Goal: Task Accomplishment & Management: Manage account settings

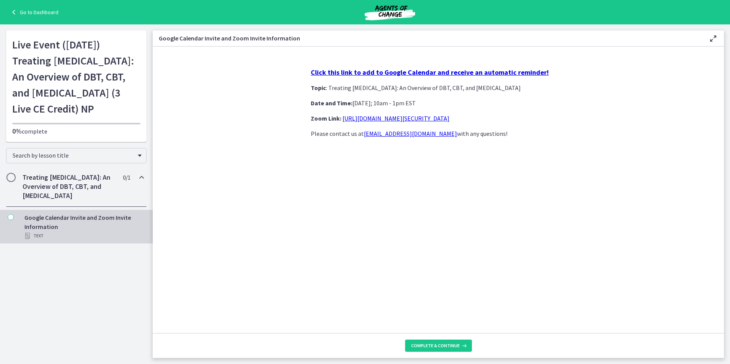
click at [10, 181] on span "Chapters" at bounding box center [11, 178] width 8 height 8
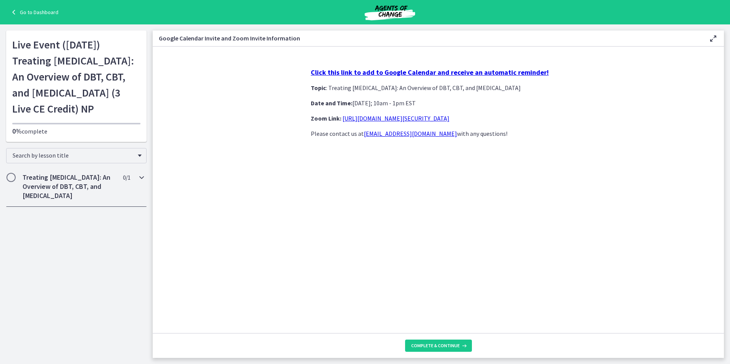
click at [10, 181] on span "Chapters" at bounding box center [11, 178] width 8 height 8
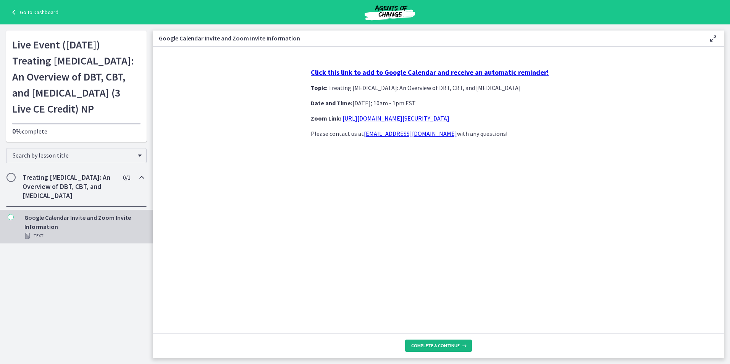
click at [427, 348] on span "Complete & continue" at bounding box center [435, 346] width 48 height 6
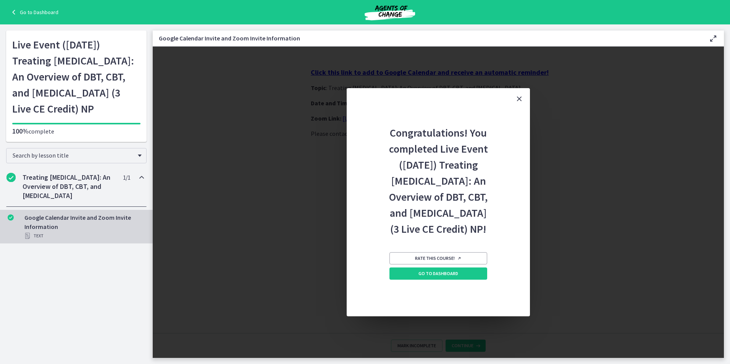
click at [238, 34] on h3 "Google Calendar Invite and Zoom Invite Information" at bounding box center [428, 38] width 538 height 9
click at [435, 262] on span "Rate this course!" at bounding box center [438, 258] width 47 height 6
click at [518, 94] on icon "Close" at bounding box center [519, 98] width 9 height 9
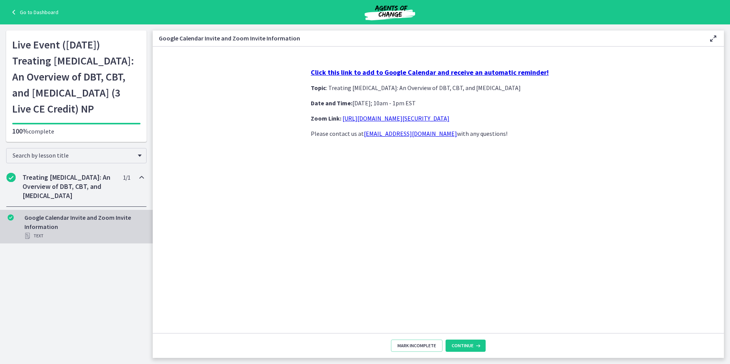
click at [26, 14] on link "Go to Dashboard" at bounding box center [33, 12] width 49 height 9
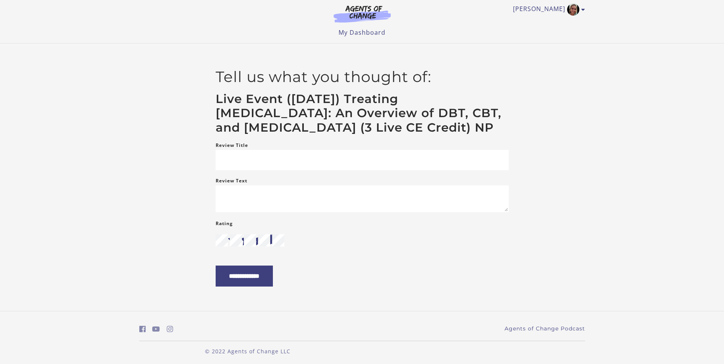
scroll to position [6, 0]
click at [263, 286] on input "**********" at bounding box center [244, 275] width 57 height 21
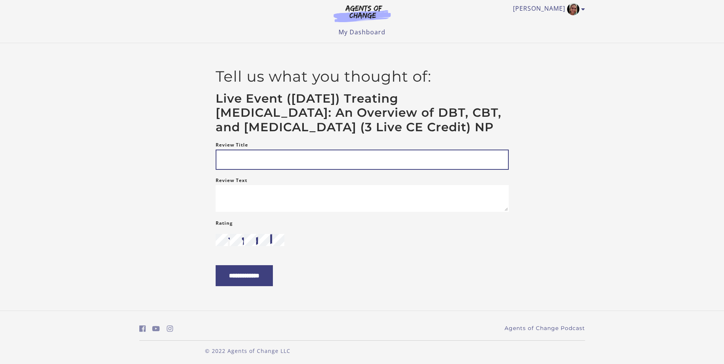
click at [300, 170] on input "Review Title" at bounding box center [362, 160] width 293 height 20
drag, startPoint x: 299, startPoint y: 175, endPoint x: 267, endPoint y: 178, distance: 32.3
click at [267, 170] on input "Review Title" at bounding box center [362, 160] width 293 height 20
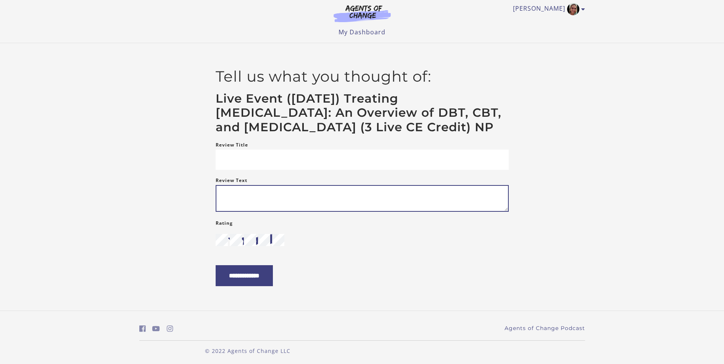
click at [236, 212] on textarea "Review Text" at bounding box center [362, 198] width 293 height 27
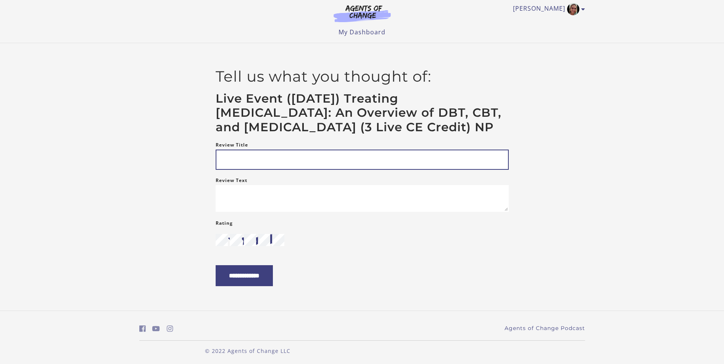
click at [258, 170] on input "Review Title" at bounding box center [362, 160] width 293 height 20
type input "*"
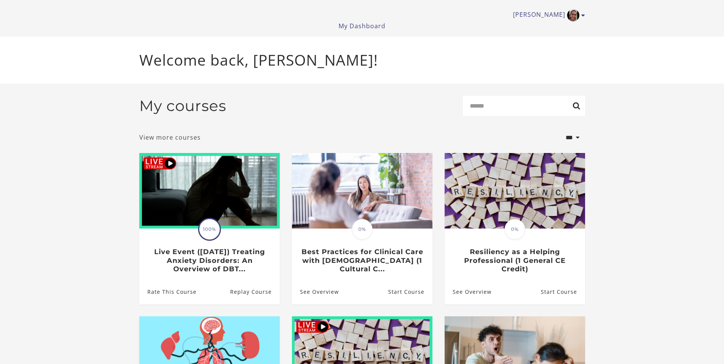
click at [179, 142] on link "View more courses" at bounding box center [169, 137] width 61 height 9
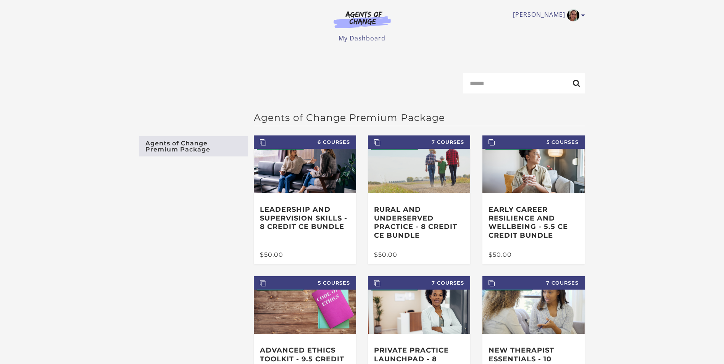
click at [205, 150] on link "Agents of Change Premium Package" at bounding box center [193, 146] width 108 height 20
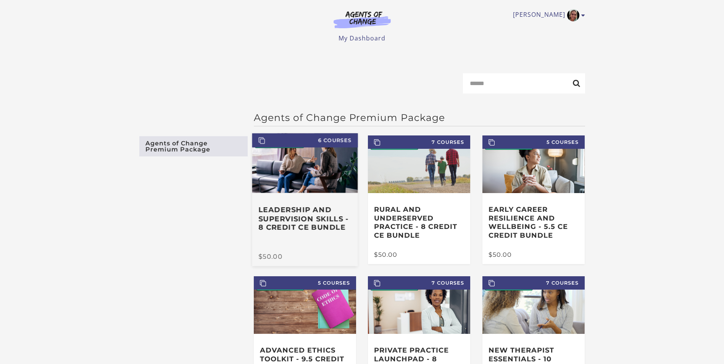
click at [332, 143] on span "6 Courses" at bounding box center [305, 140] width 106 height 14
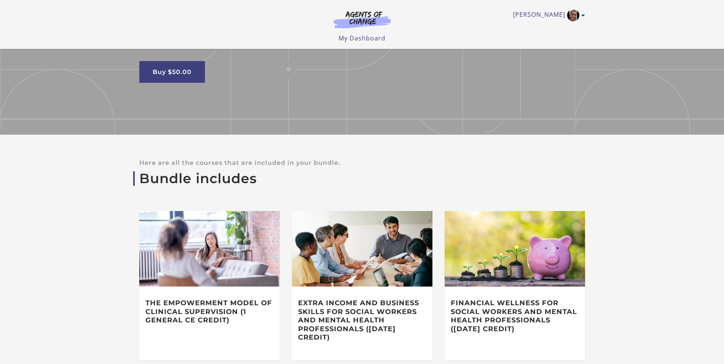
scroll to position [108, 0]
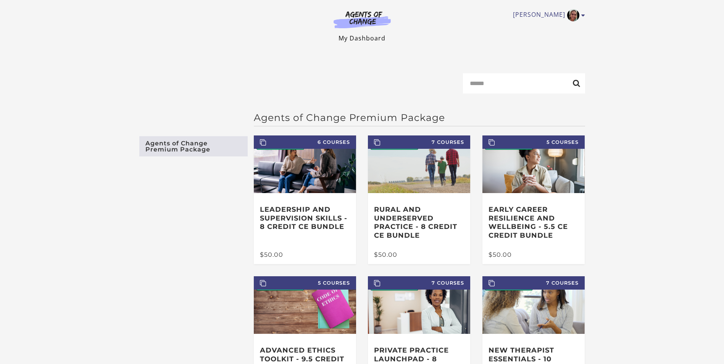
click at [369, 40] on link "My Dashboard" at bounding box center [362, 38] width 47 height 8
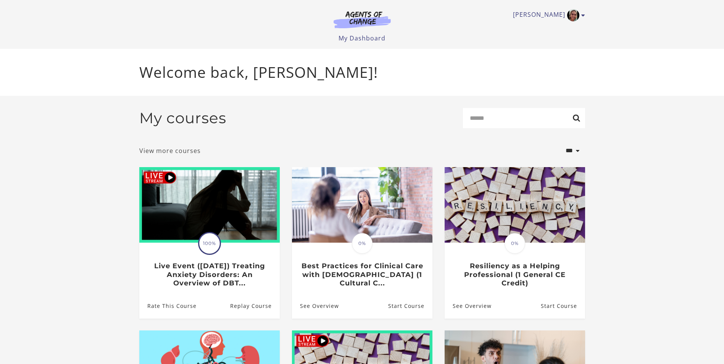
click at [177, 151] on link "View more courses" at bounding box center [169, 150] width 61 height 9
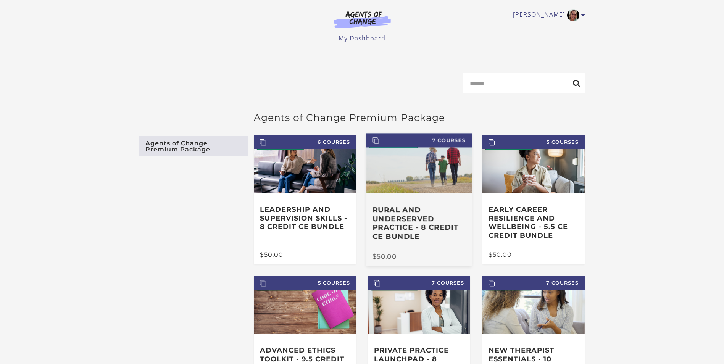
scroll to position [99, 0]
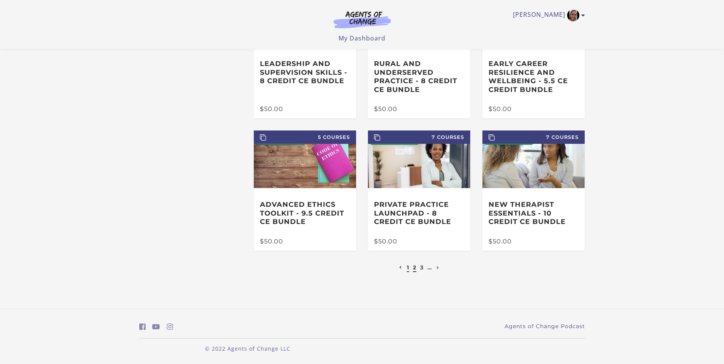
click at [415, 269] on link "2" at bounding box center [414, 267] width 3 height 7
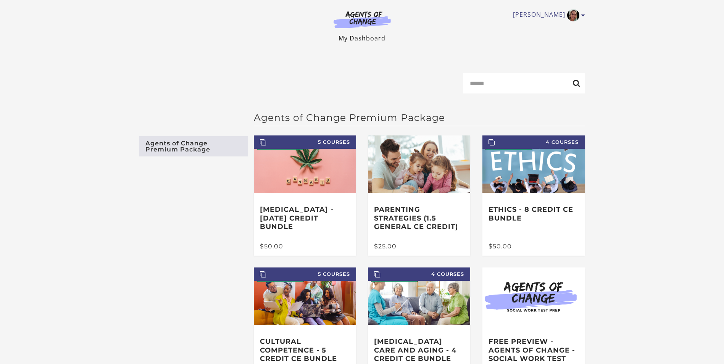
click at [361, 37] on link "My Dashboard" at bounding box center [362, 38] width 47 height 8
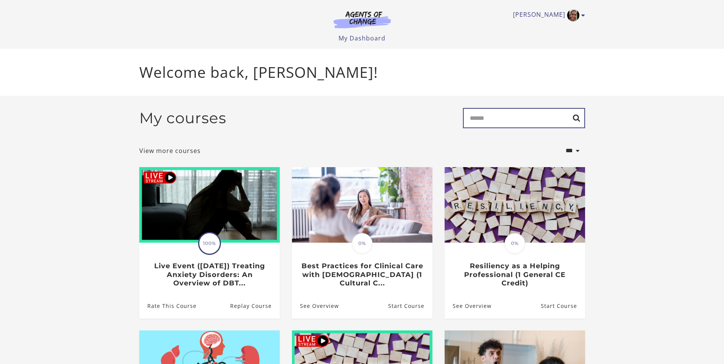
click at [514, 120] on input "Search" at bounding box center [524, 118] width 122 height 20
type input "*********"
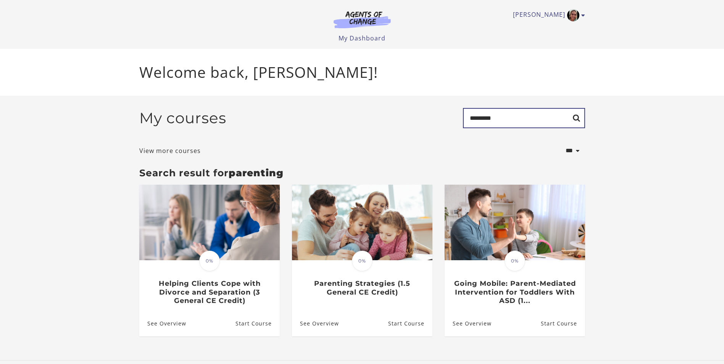
click at [506, 118] on input "*********" at bounding box center [524, 118] width 122 height 20
click at [551, 13] on link "[PERSON_NAME]" at bounding box center [547, 15] width 68 height 12
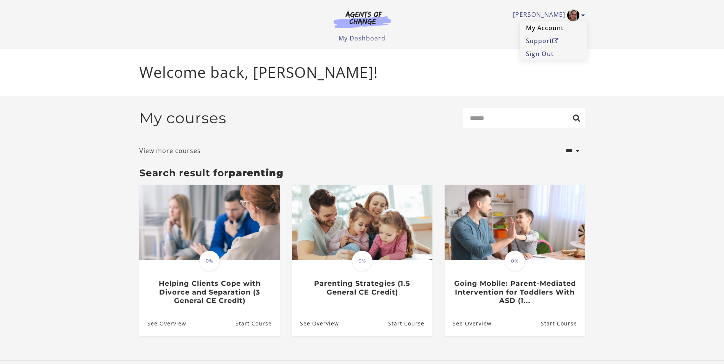
click at [547, 27] on link "My Account" at bounding box center [553, 27] width 67 height 13
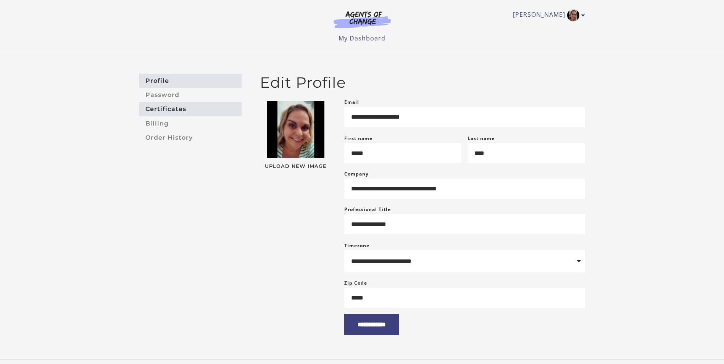
click at [167, 108] on link "Certificates" at bounding box center [190, 109] width 102 height 14
